Goal: Find specific page/section

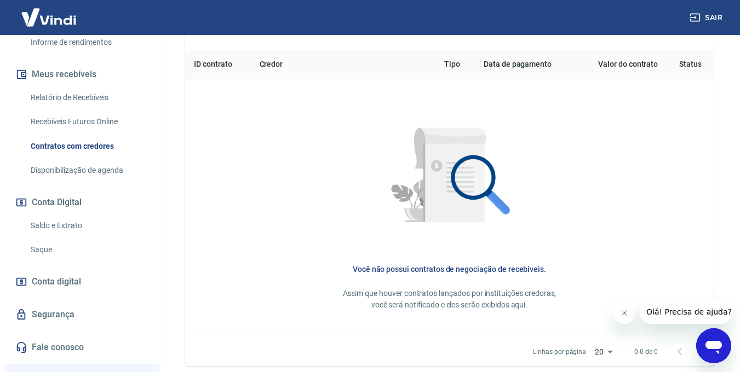
scroll to position [231, 0]
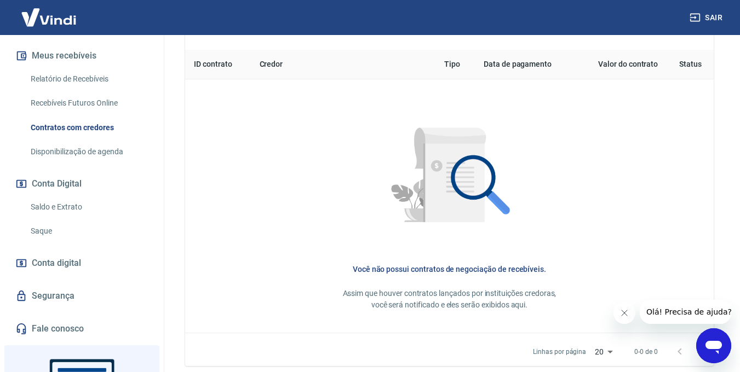
click at [97, 150] on link "Disponibilização de agenda" at bounding box center [88, 152] width 124 height 22
